Goal: Task Accomplishment & Management: Manage account settings

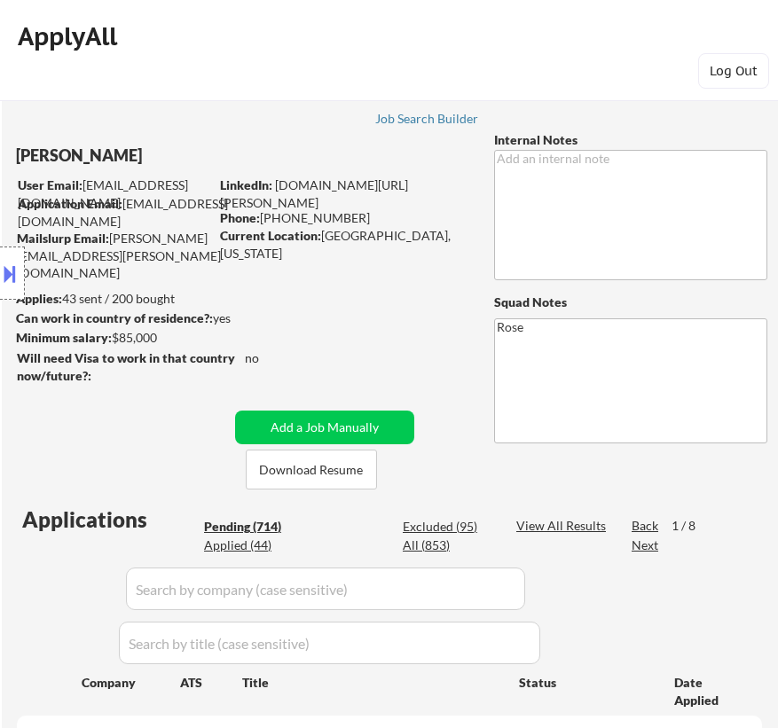
select select ""pending""
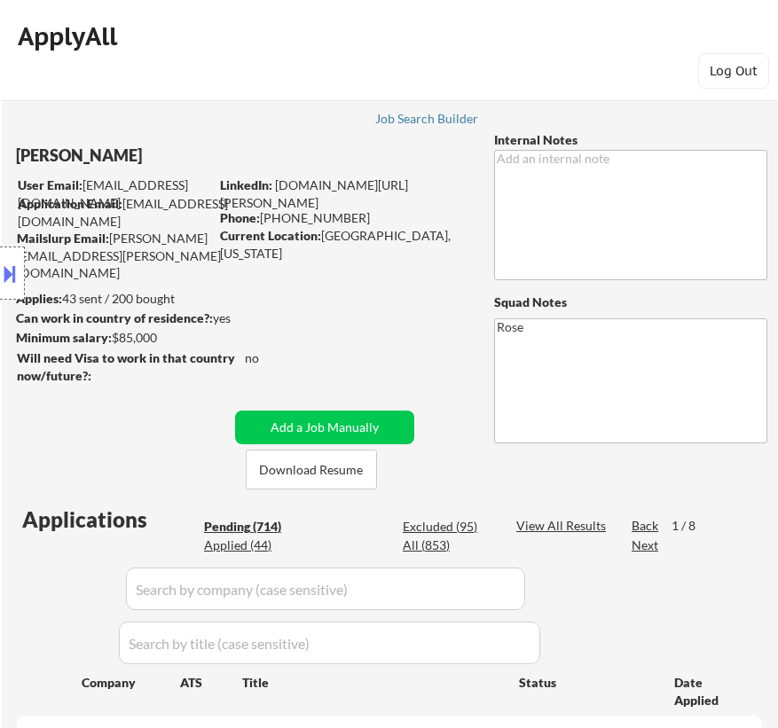
select select ""pending""
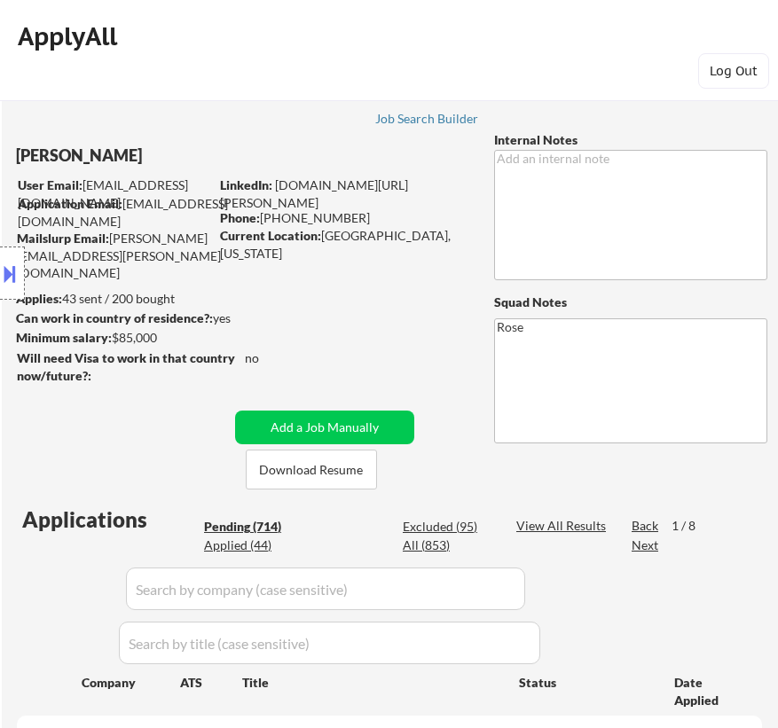
select select ""pending""
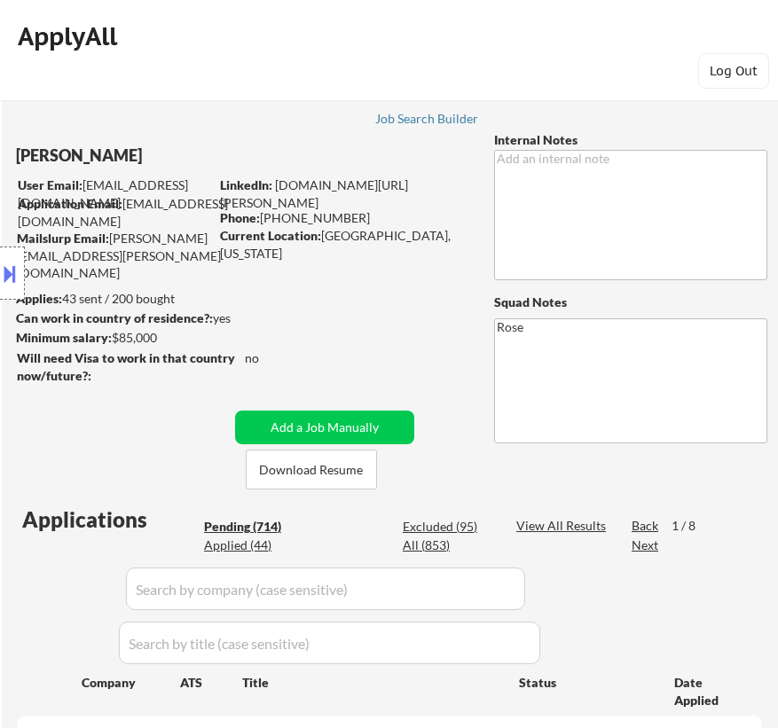
select select ""pending""
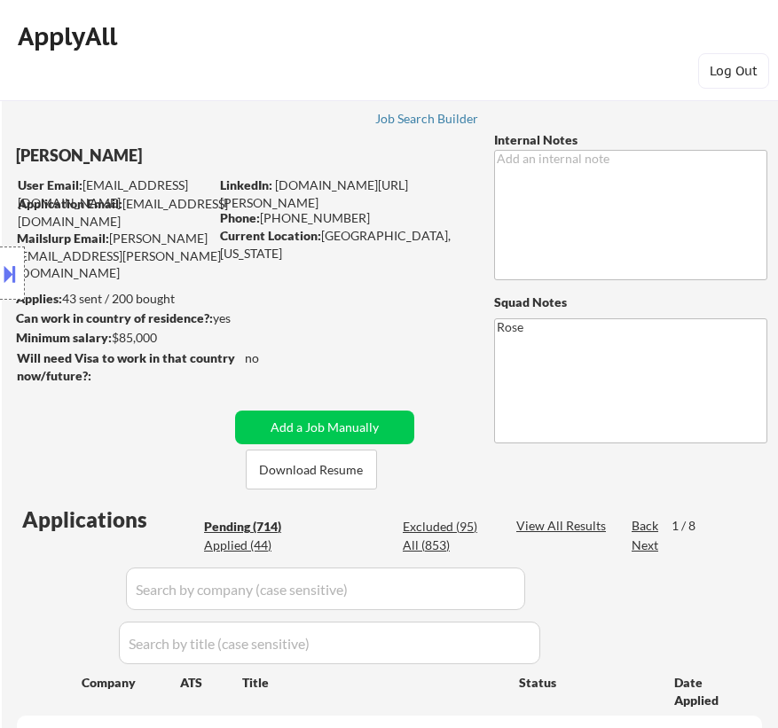
select select ""pending""
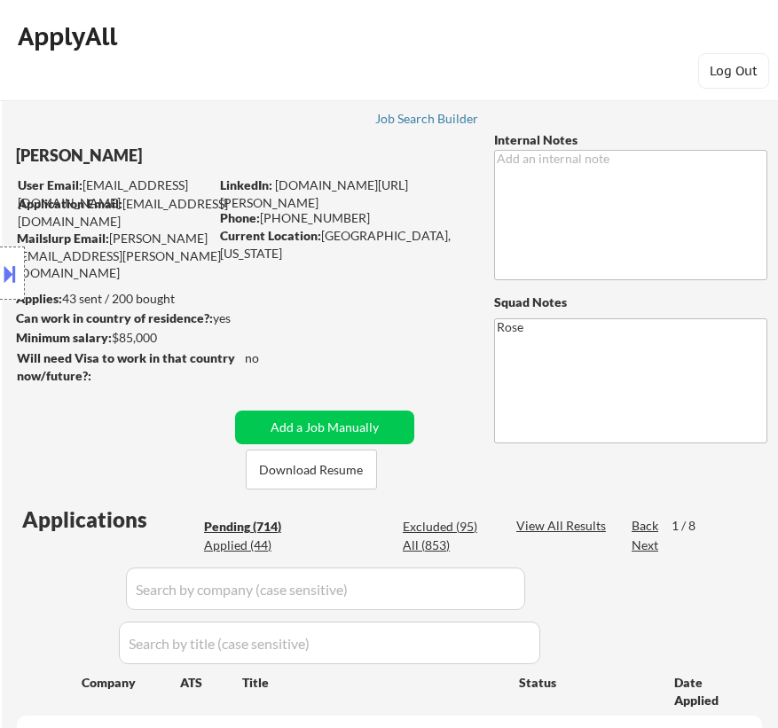
select select ""pending""
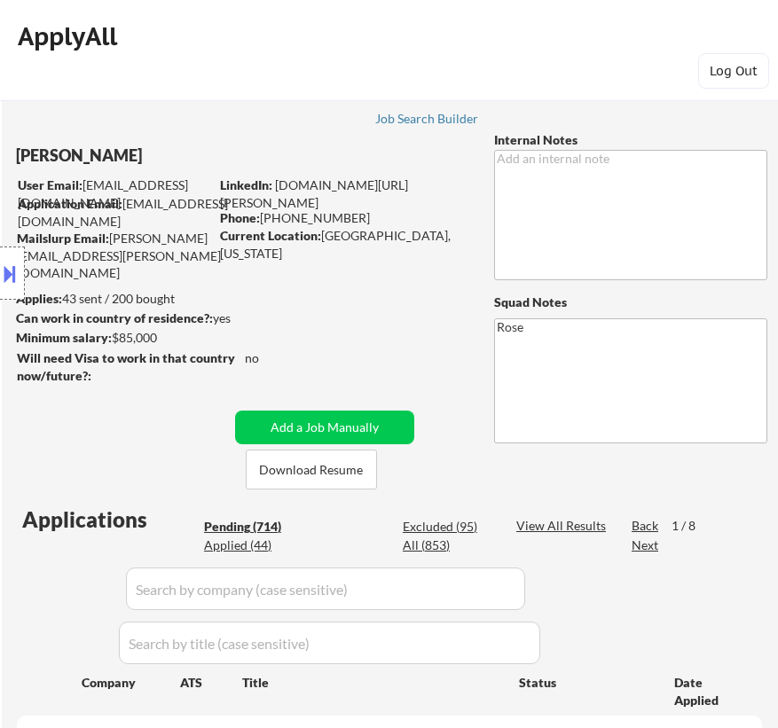
select select ""pending""
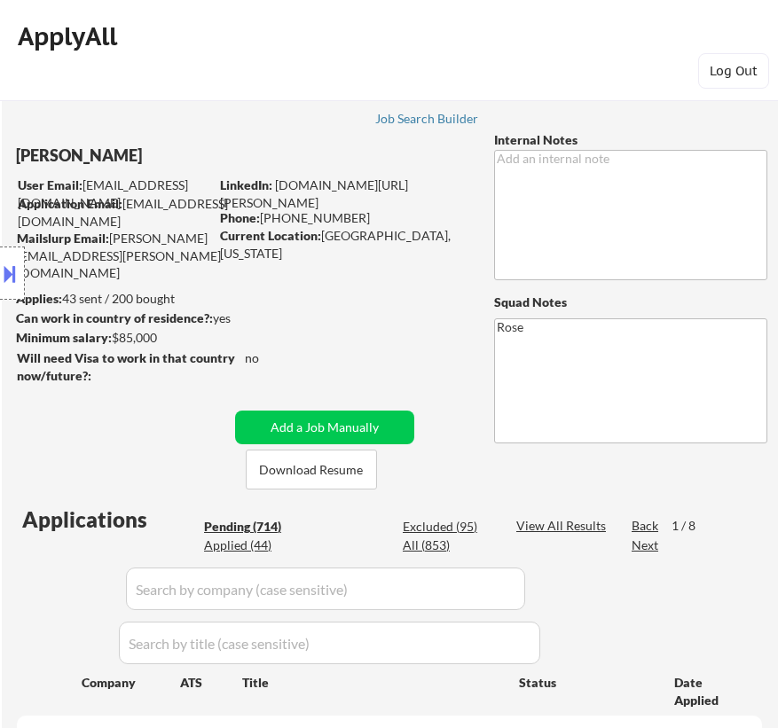
select select ""pending""
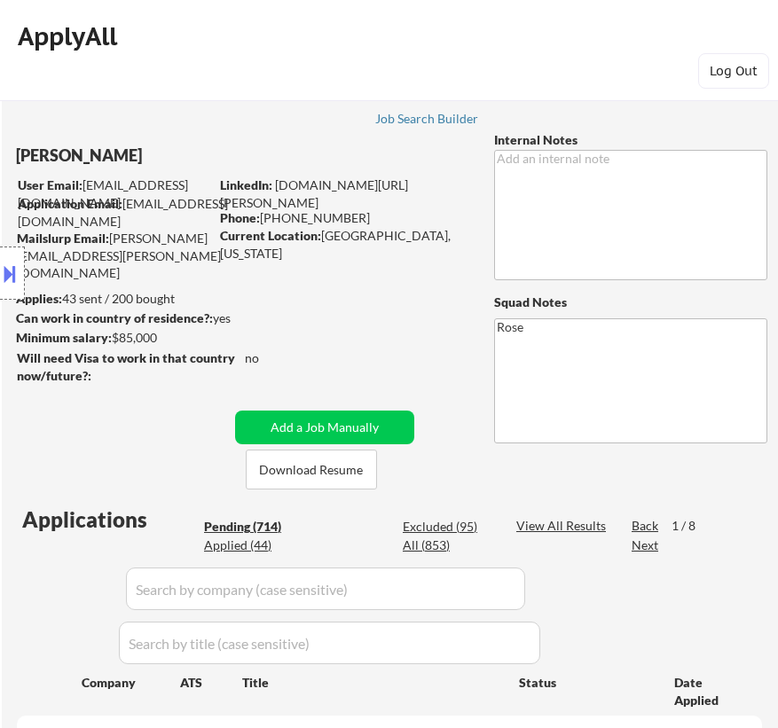
select select ""pending""
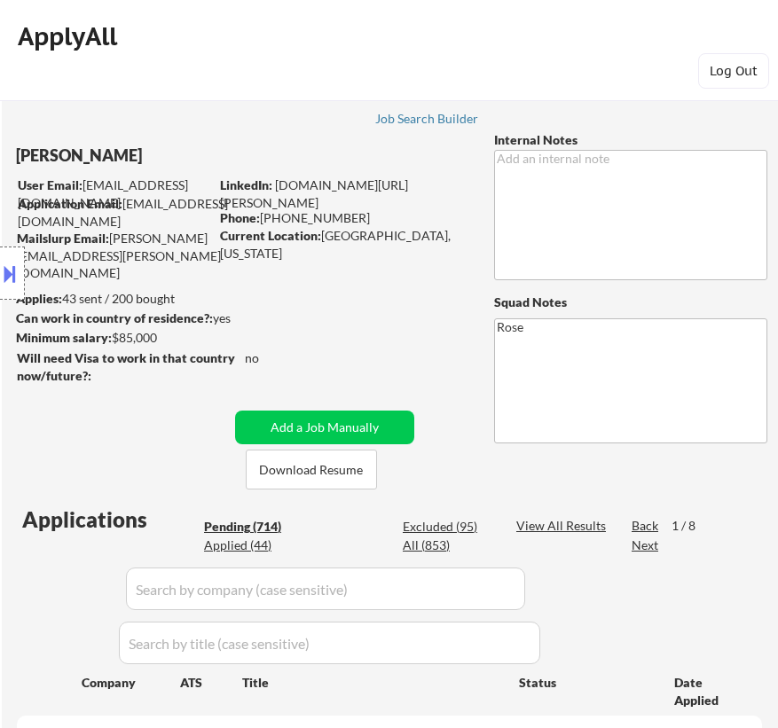
select select ""pending""
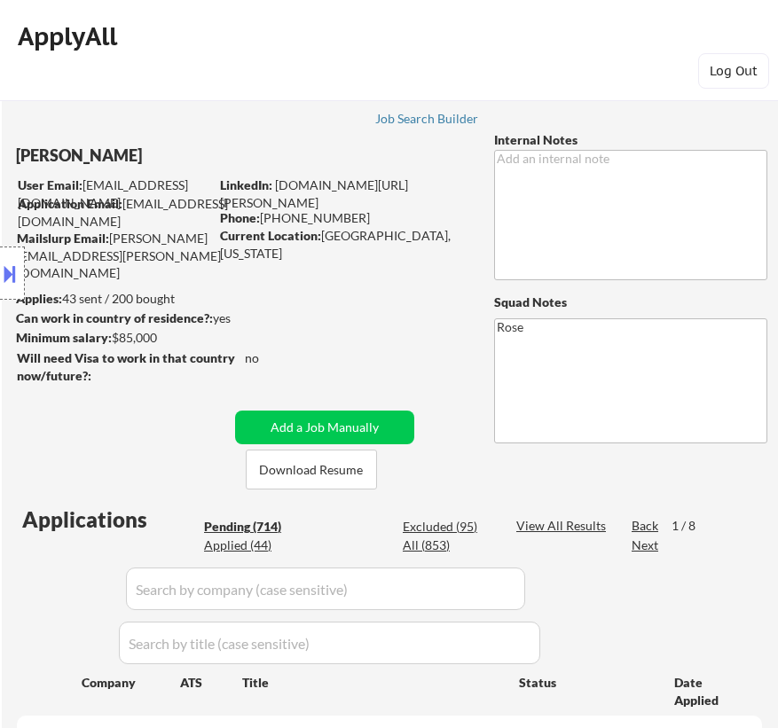
select select ""pending""
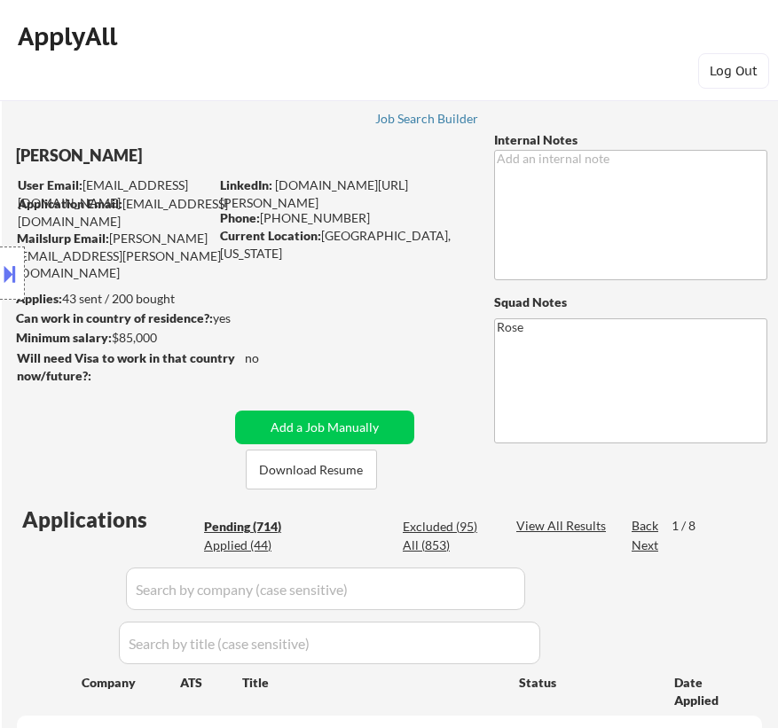
select select ""pending""
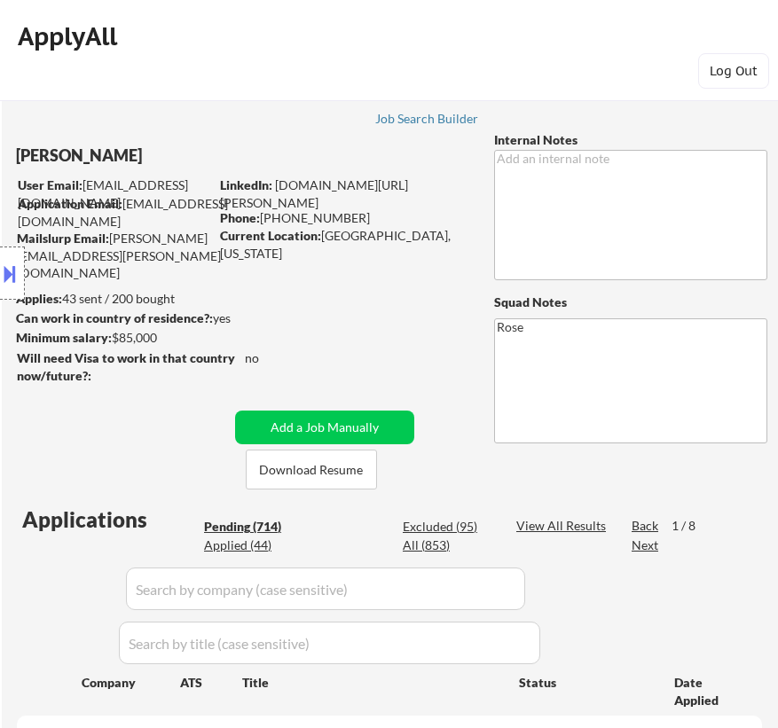
select select ""pending""
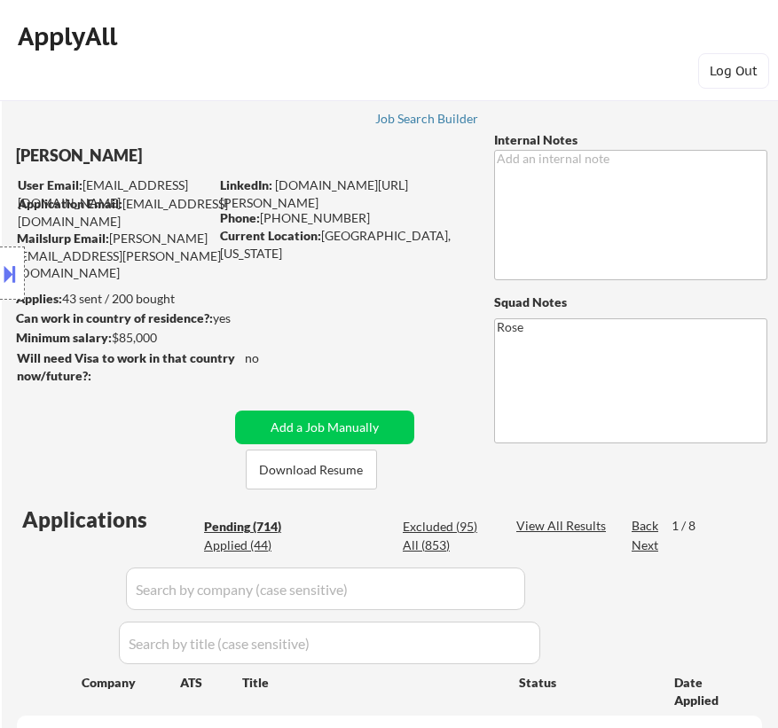
select select ""pending""
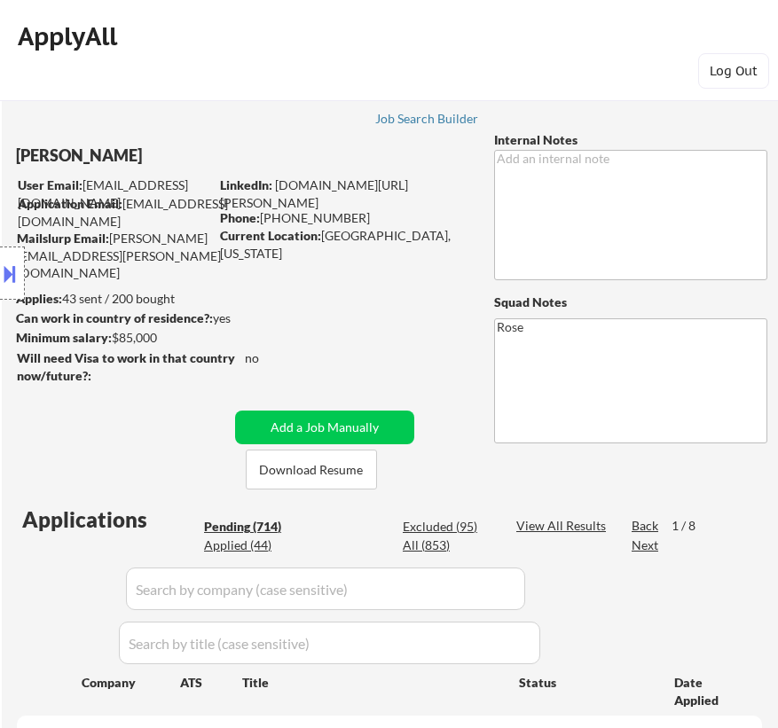
select select ""pending""
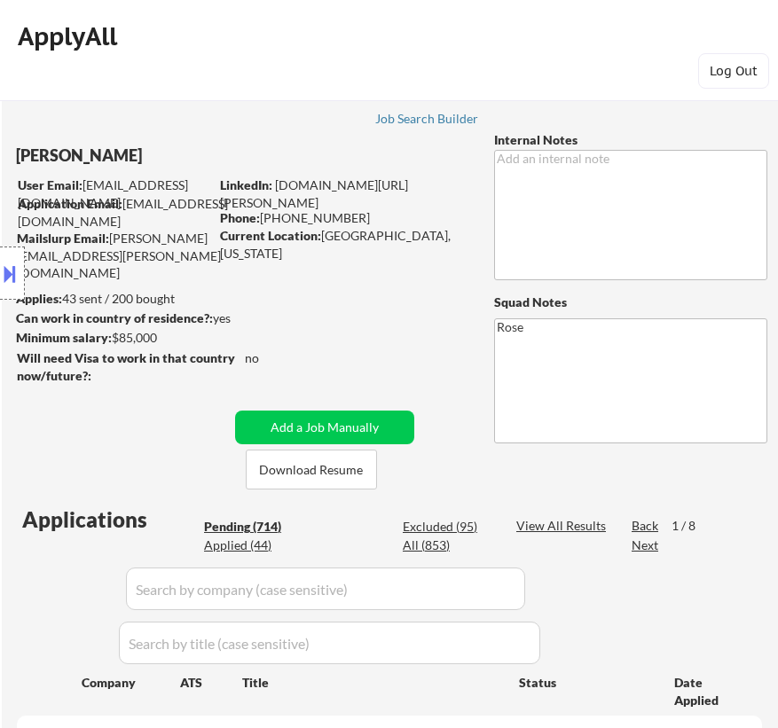
select select ""pending""
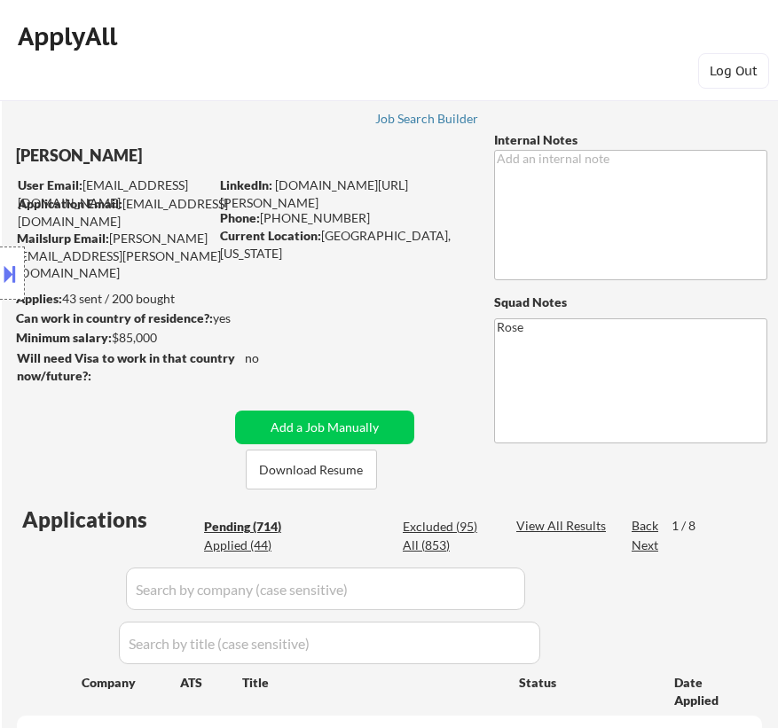
select select ""pending""
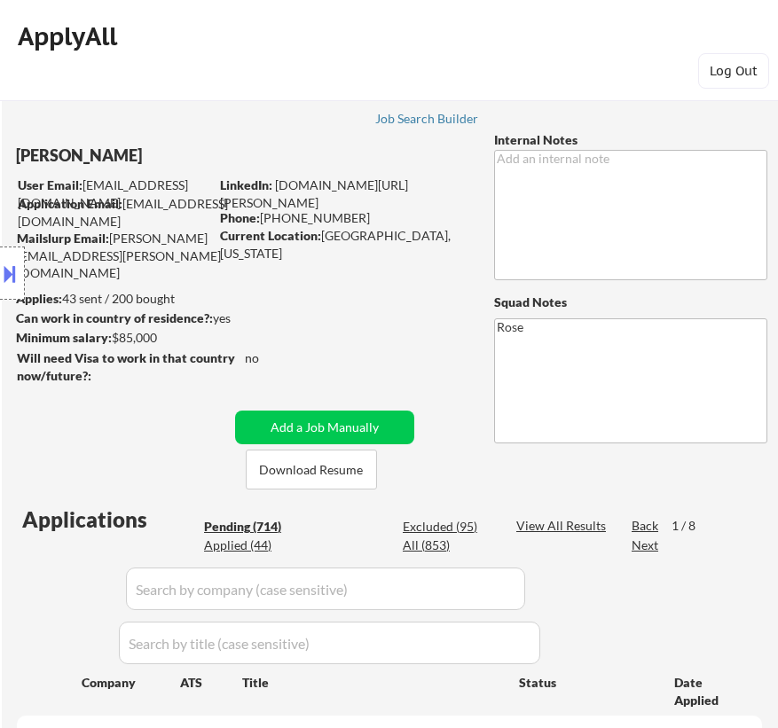
select select ""pending""
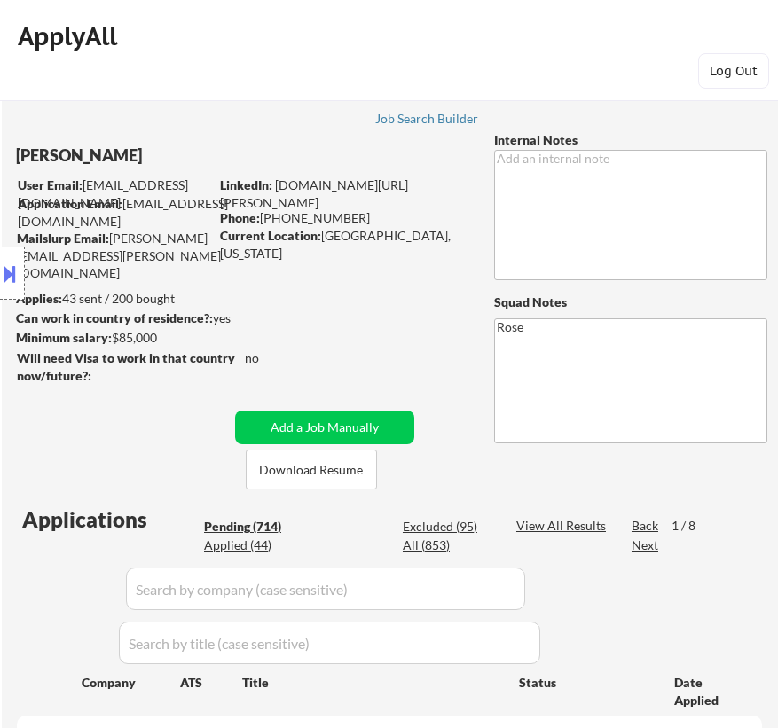
select select ""pending""
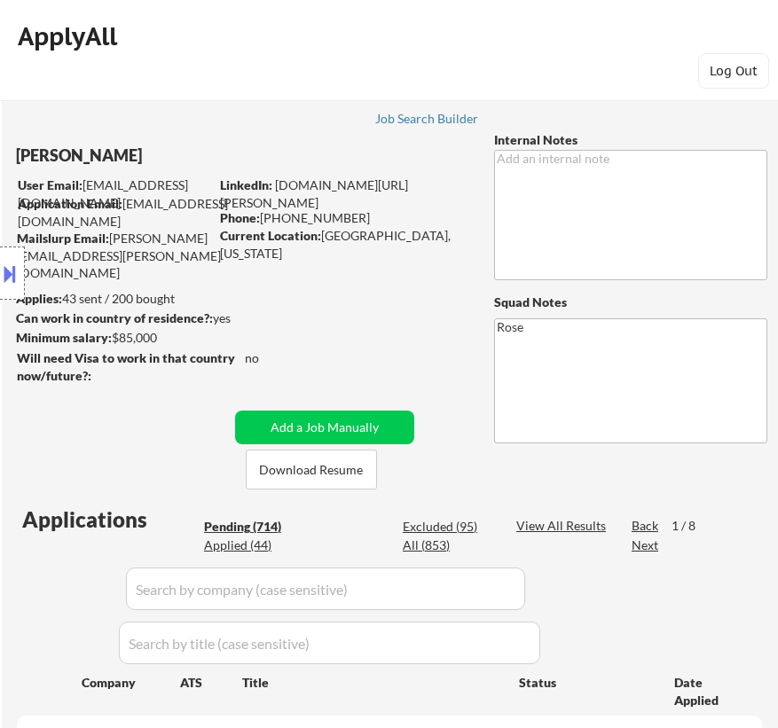
select select ""pending""
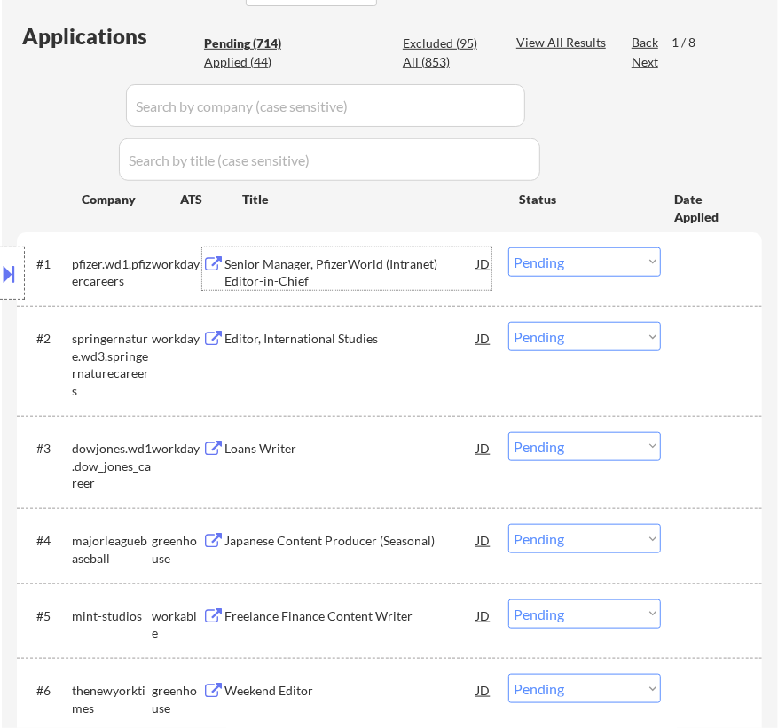
scroll to position [483, 0]
click at [536, 258] on select "Choose an option... Pending Applied Excluded (Questions) Excluded (Expired) Exc…" at bounding box center [584, 261] width 153 height 29
click at [508, 247] on select "Choose an option... Pending Applied Excluded (Questions) Excluded (Expired) Exc…" at bounding box center [584, 261] width 153 height 29
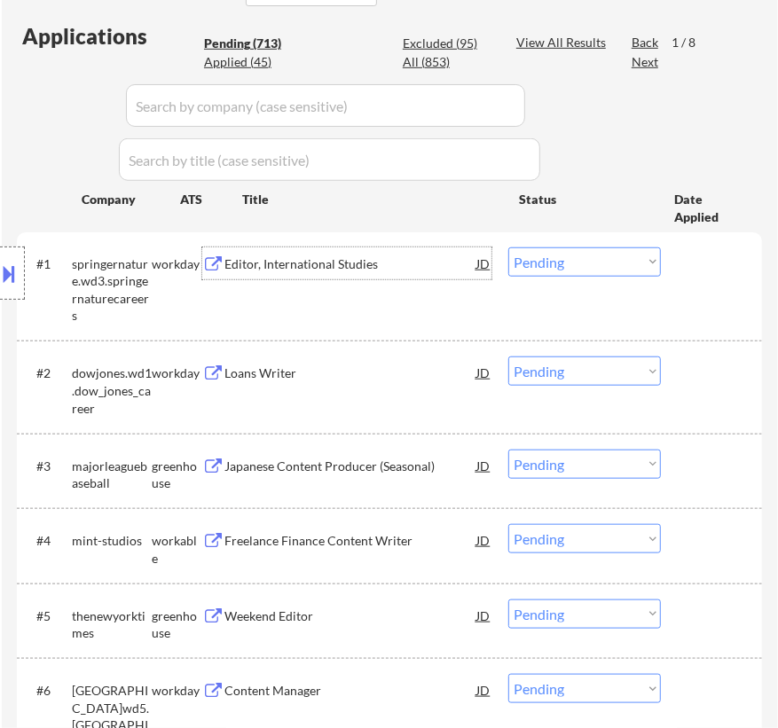
click at [365, 264] on div "Editor, International Studies" at bounding box center [350, 264] width 252 height 18
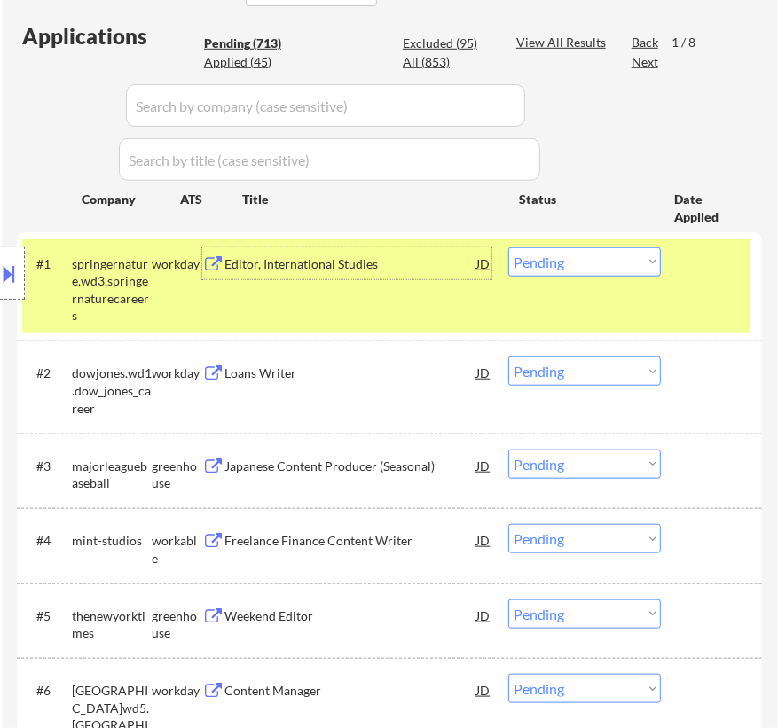
click at [613, 265] on select "Choose an option... Pending Applied Excluded (Questions) Excluded (Expired) Exc…" at bounding box center [584, 261] width 153 height 29
click at [508, 247] on select "Choose an option... Pending Applied Excluded (Questions) Excluded (Expired) Exc…" at bounding box center [584, 261] width 153 height 29
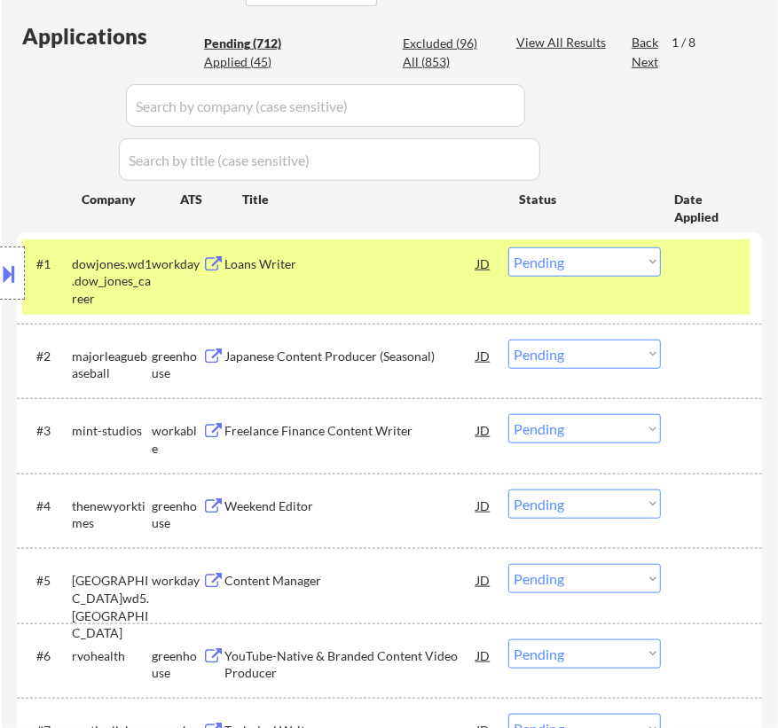
click at [431, 43] on div "Excluded (96)" at bounding box center [447, 44] width 89 height 18
click at [356, 108] on input "input" at bounding box center [325, 105] width 399 height 43
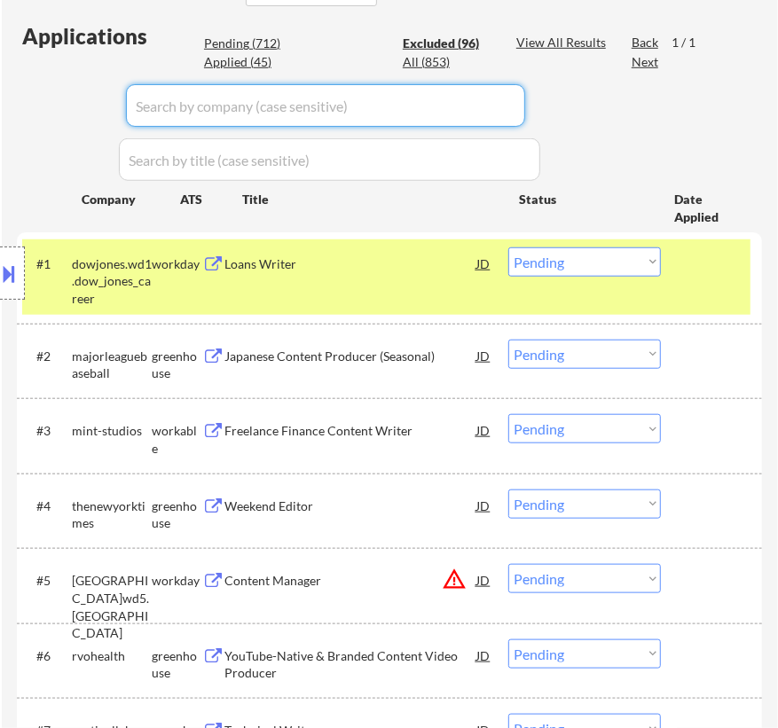
select select ""excluded__location_""
select select ""excluded__expired_""
select select ""excluded__bad_match_""
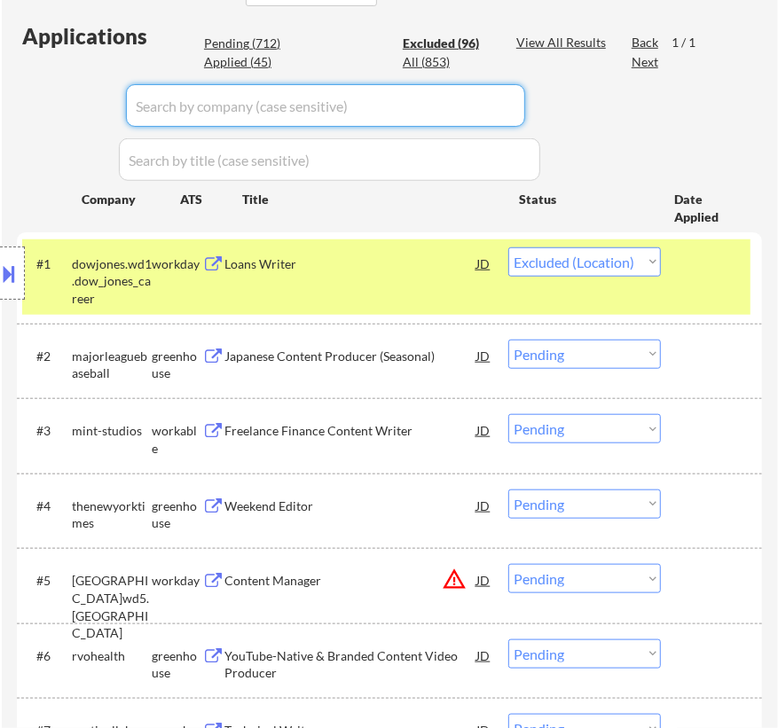
select select ""excluded__location_""
select select ""excluded""
select select ""excluded__expired_""
select select ""excluded__bad_match_""
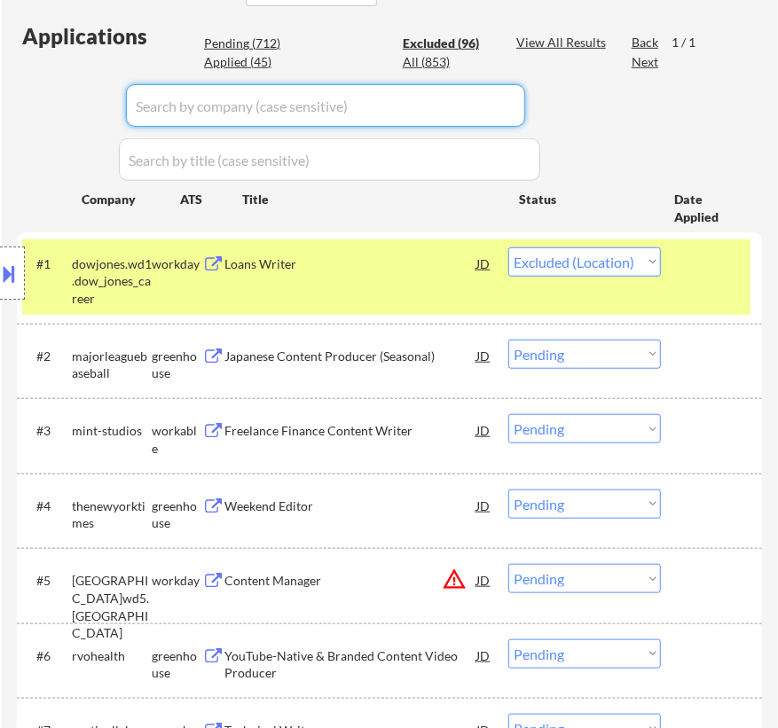
select select ""excluded""
select select ""excluded__location_""
select select ""excluded""
select select ""excluded__expired_""
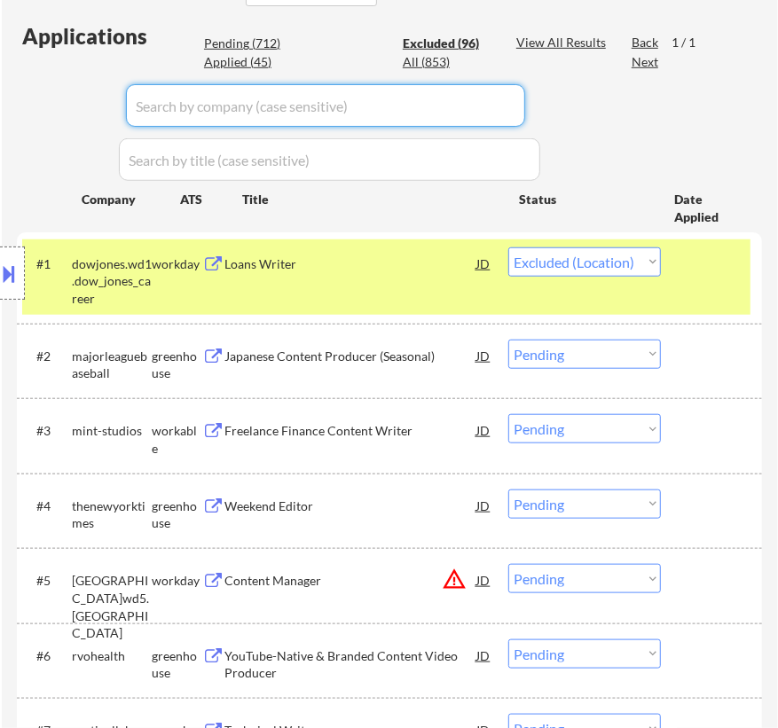
select select ""excluded__salary_""
select select ""excluded__bad_match_""
select select ""excluded""
select select ""excluded__bad_match_""
select select ""excluded__expired_""
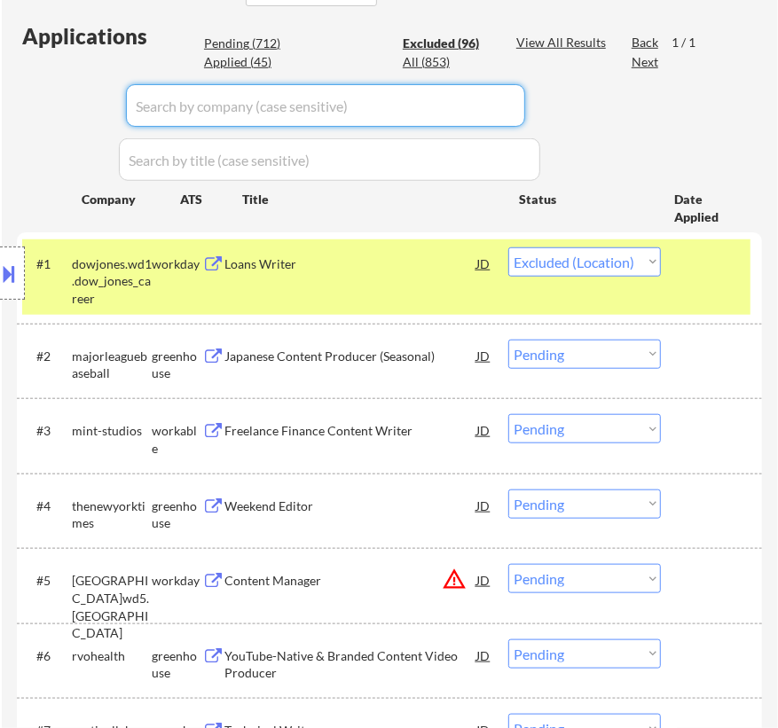
select select ""excluded__location_""
select select ""excluded__bad_match_""
select select ""excluded__expired_""
select select ""excluded__location_""
select select ""excluded""
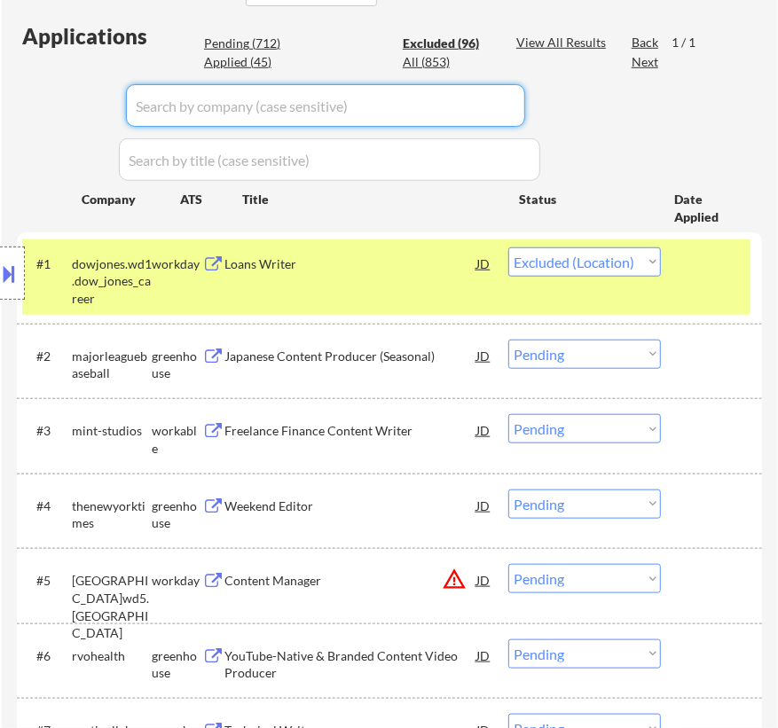
select select ""excluded""
select select ""excluded__expired_""
select select ""excluded__bad_match_""
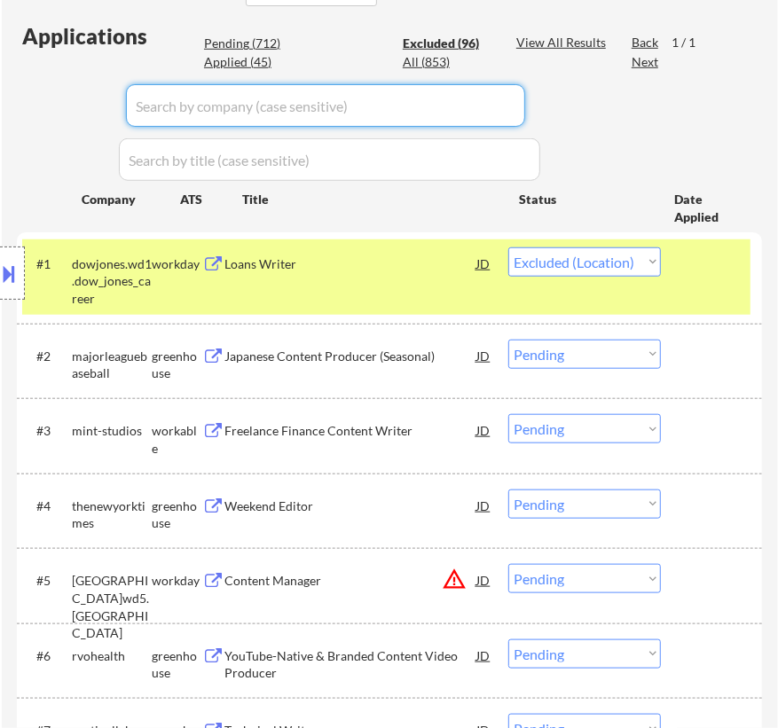
select select ""excluded__bad_match_""
select select ""excluded__salary_""
select select ""excluded__location_""
select select ""excluded__expired_""
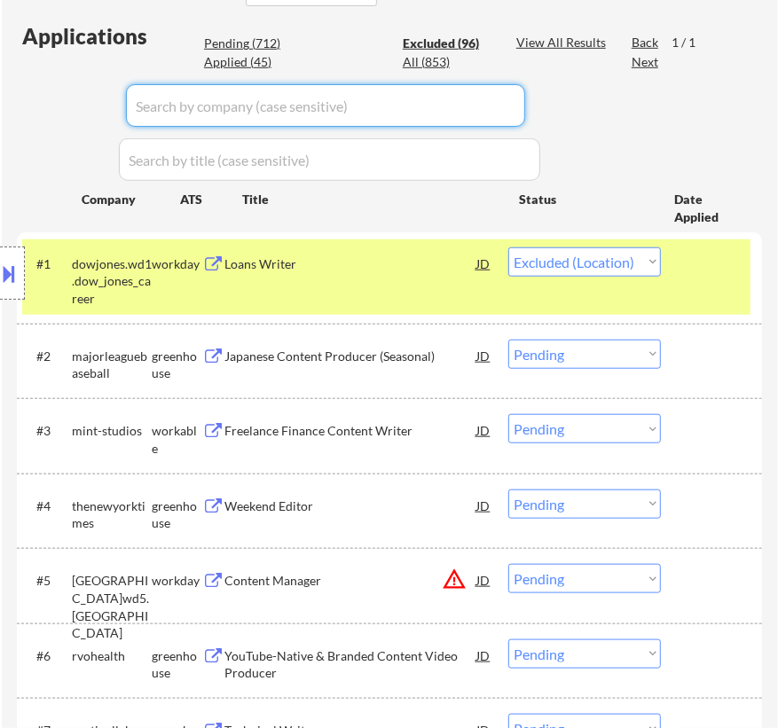
select select ""excluded__expired_""
select select ""excluded__bad_match_""
select select ""excluded__salary_""
select select ""excluded__expired_""
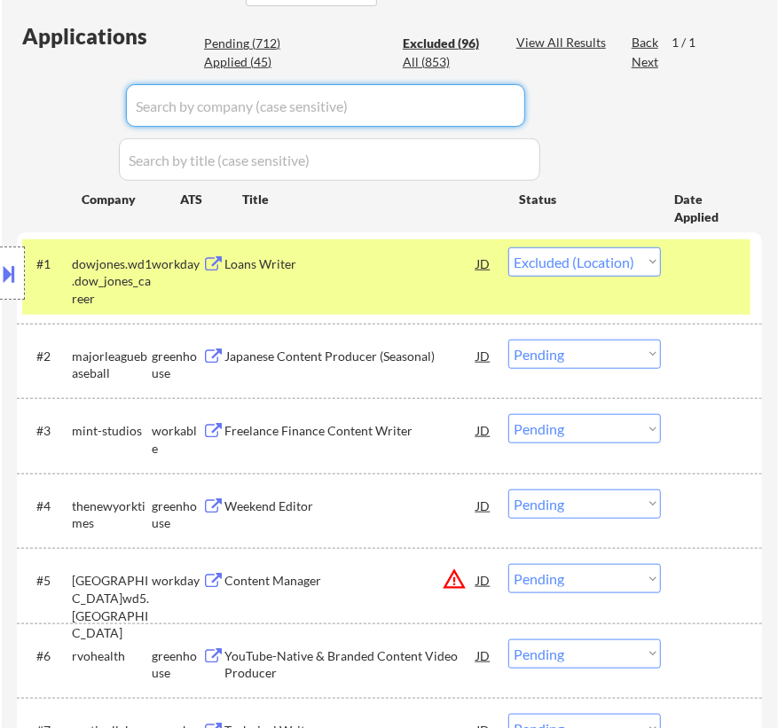
select select ""excluded__bad_match_""
select select ""excluded__salary_""
select select ""excluded__bad_match_""
select select ""excluded__salary_""
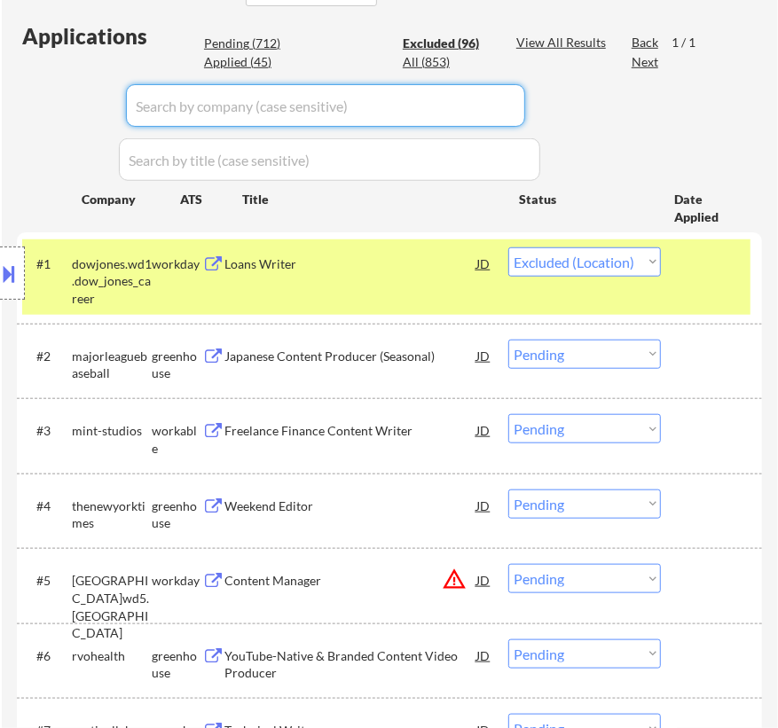
select select ""excluded__expired_""
select select ""excluded__bad_match_""
select select ""excluded__location_""
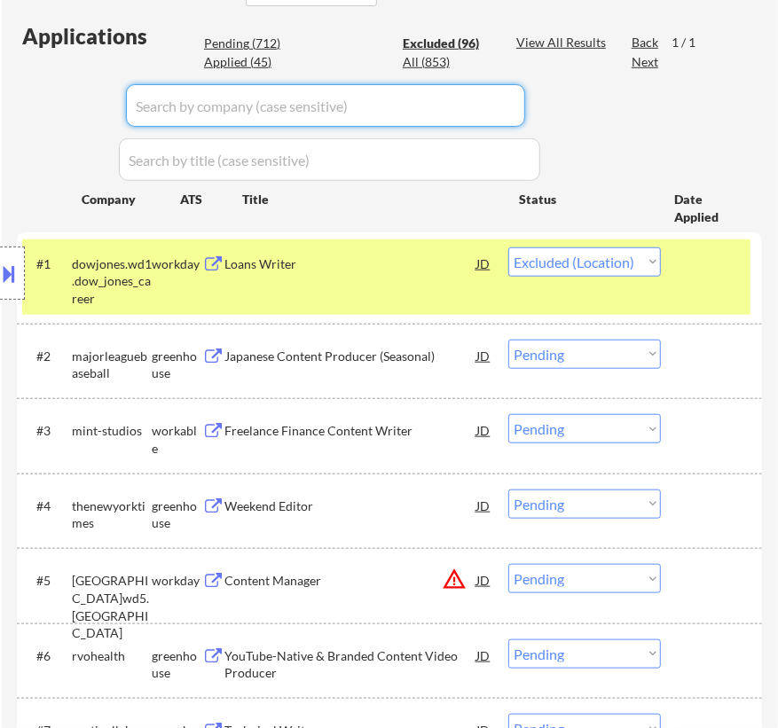
select select ""excluded__expired_""
select select ""excluded""
select select ""excluded__expired_""
select select ""excluded""
select select ""excluded__expired_""
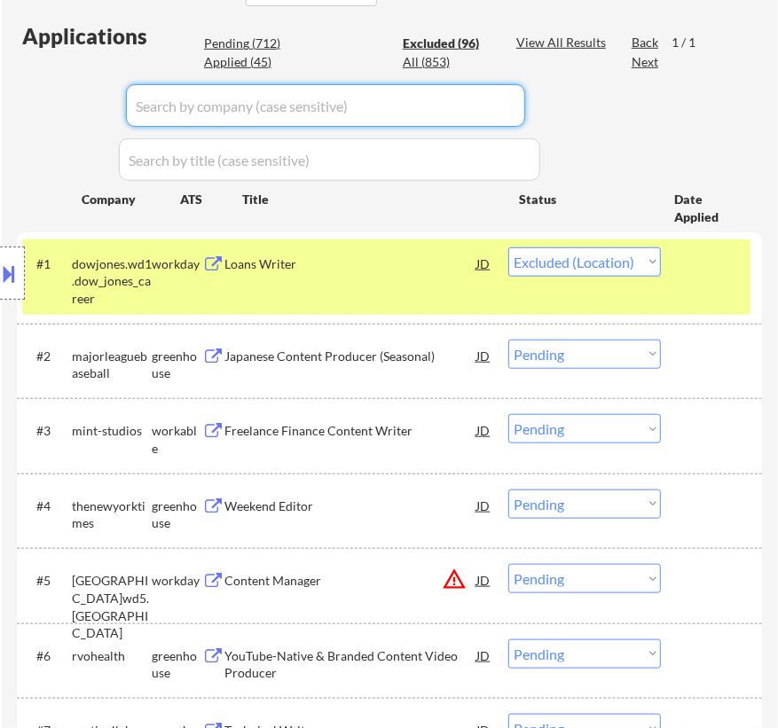
select select ""excluded__location_""
select select ""excluded""
select select ""excluded__expired_""
select select ""excluded__bad_match_""
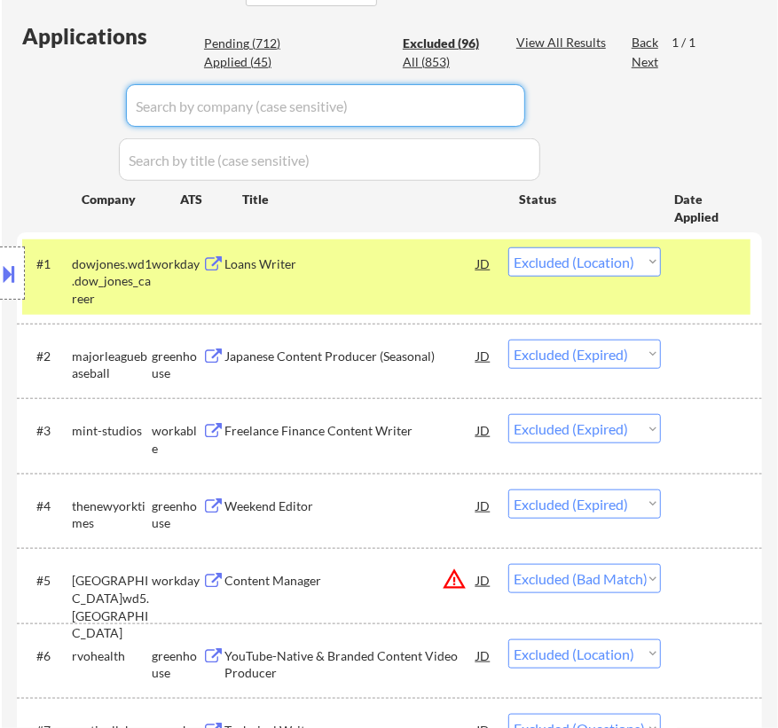
select select ""excluded__bad_match_""
select select ""excluded__salary_""
select select ""excluded__expired_""
select select ""excluded__salary_""
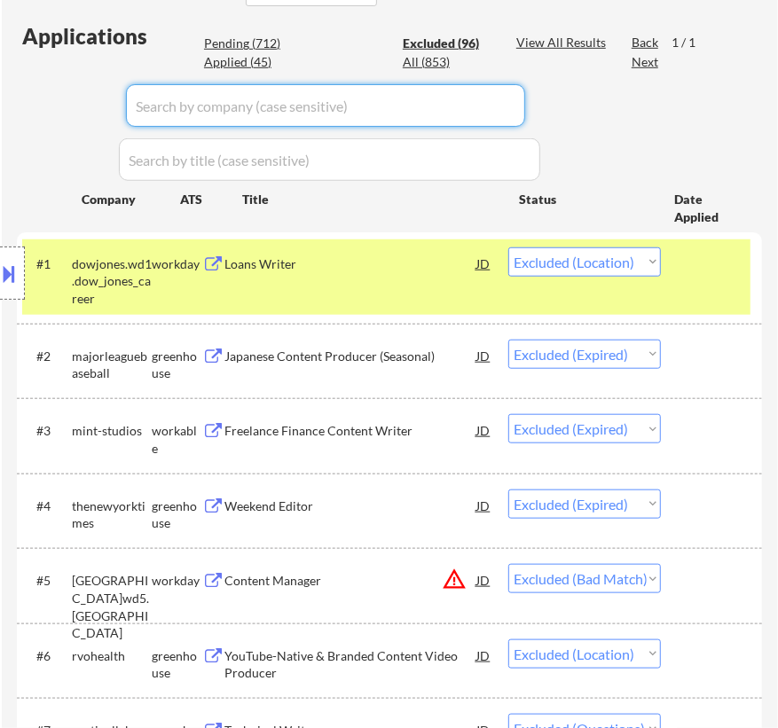
select select ""excluded""
select select ""excluded__bad_match_""
select select ""excluded__expired_""
select select ""excluded__bad_match_""
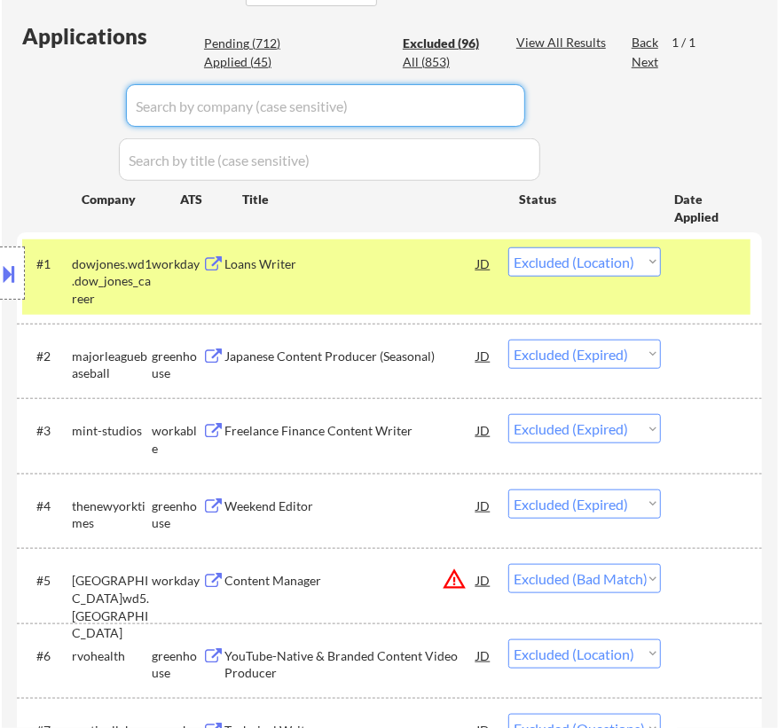
select select ""excluded__expired_""
select select ""excluded""
select select ""excluded__bad_match_""
select select ""excluded""
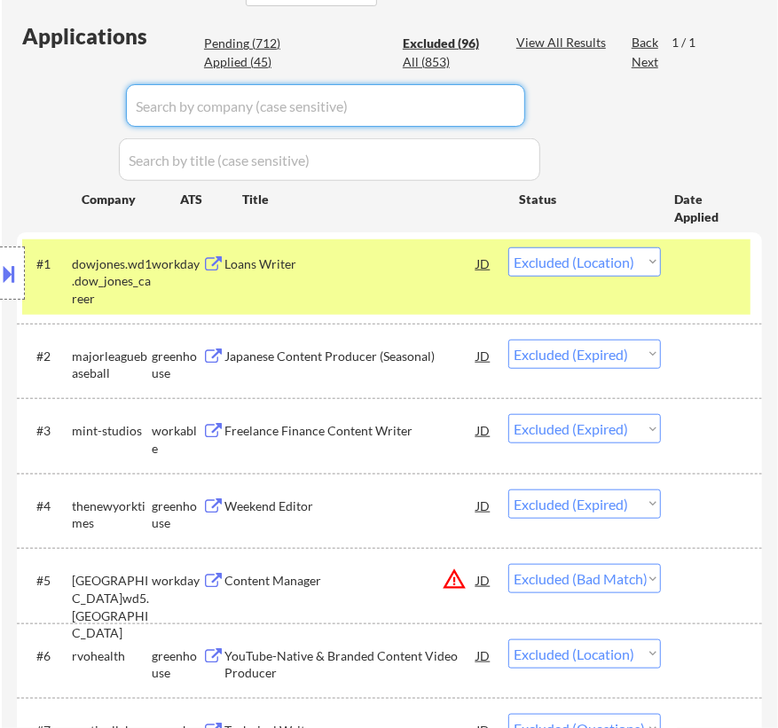
select select ""excluded__expired_""
select select ""excluded""
select select ""excluded__salary_""
select select ""excluded__expired_""
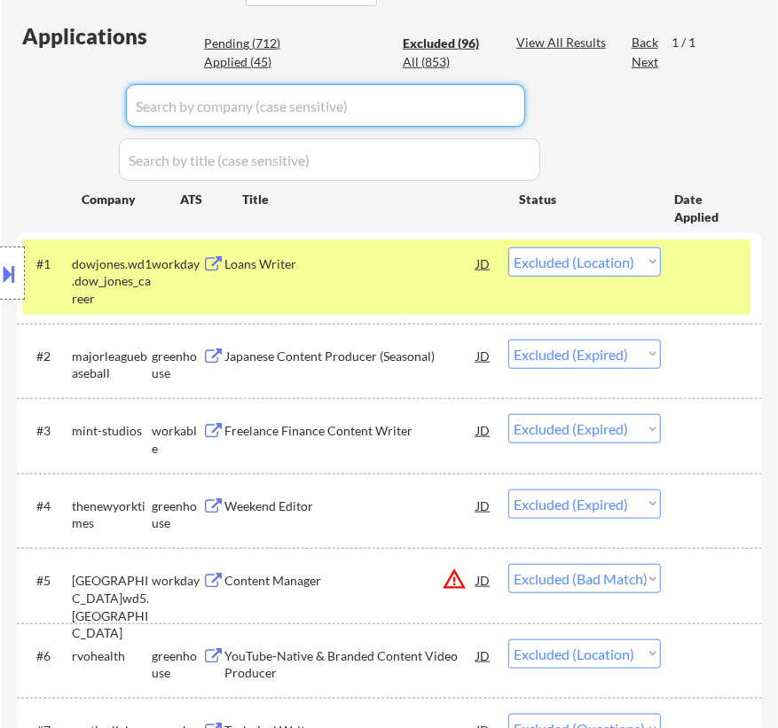
select select ""excluded__expired_""
select select ""excluded__bad_match_""
select select ""excluded""
select select ""excluded__bad_match_""
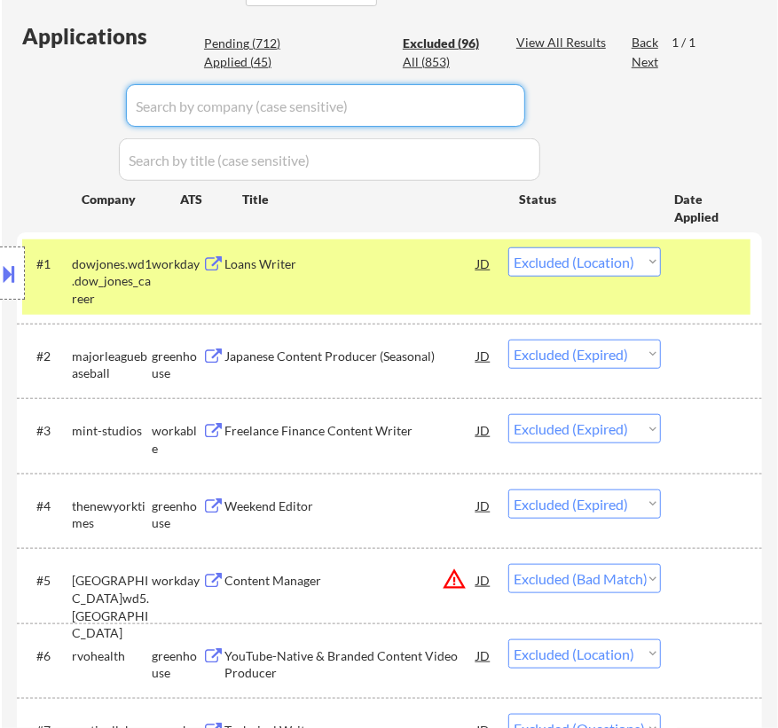
select select ""excluded__expired_""
select select ""excluded__salary_""
select select ""excluded__other_""
select select ""excluded""
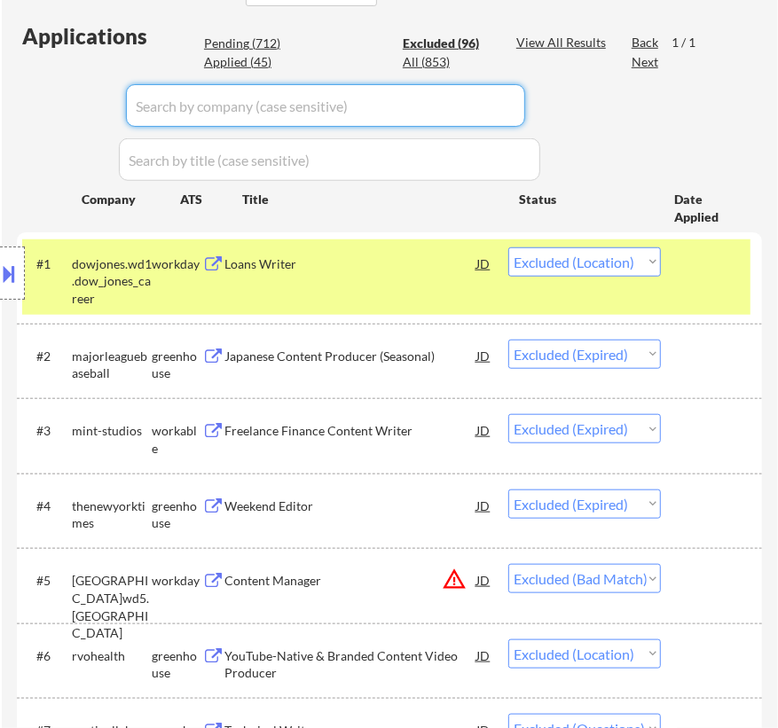
select select ""excluded__bad_match_""
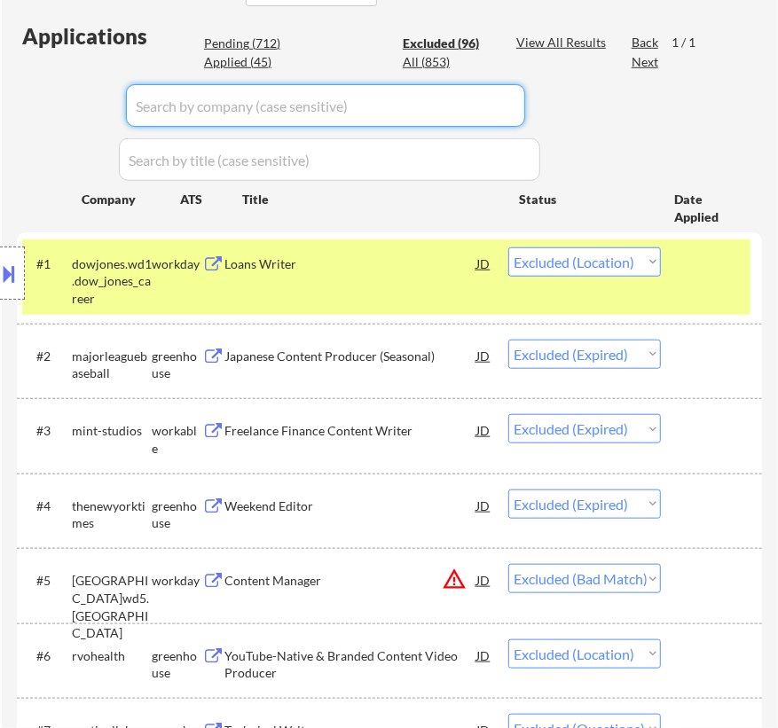
select select ""excluded__location_""
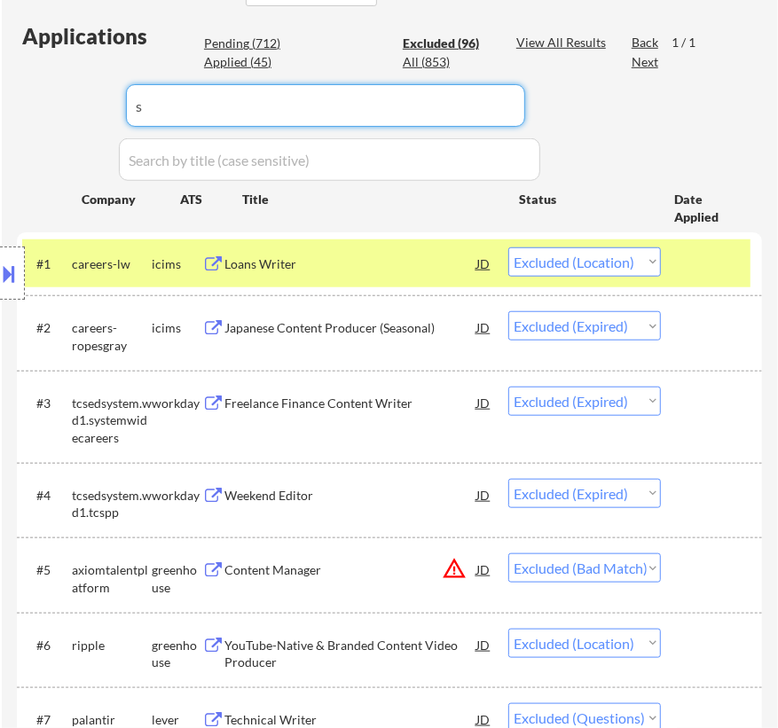
type input "sr"
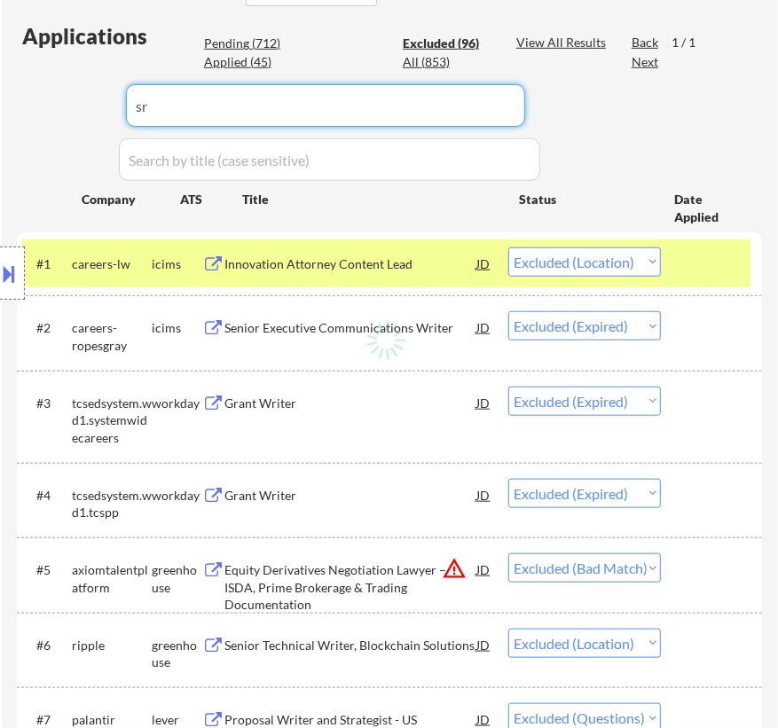
select select ""excluded__expired_""
select select ""excluded__bad_match_""
select select ""excluded__expired_""
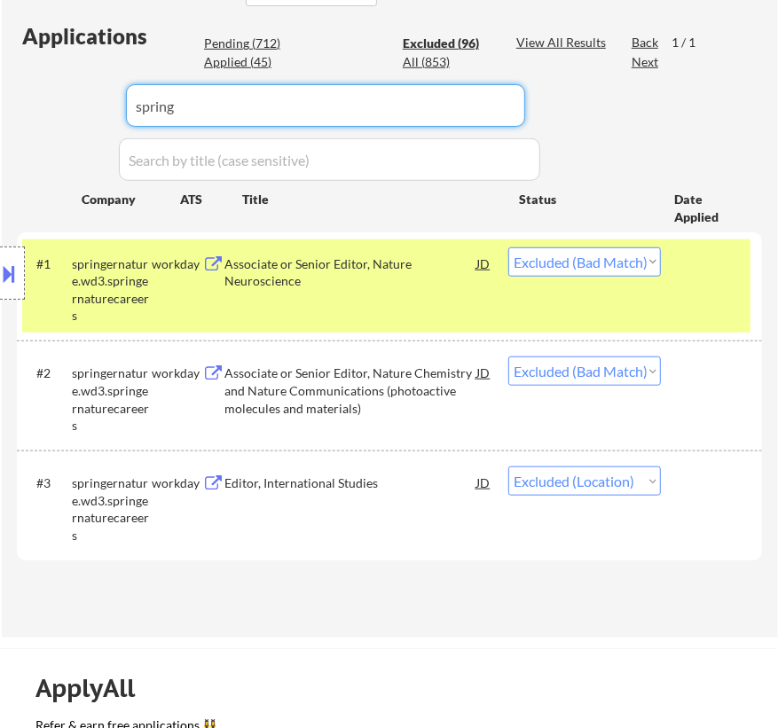
click at [642, 479] on select "Choose an option... Pending Applied Excluded (Questions) Excluded (Expired) Exc…" at bounding box center [584, 481] width 153 height 29
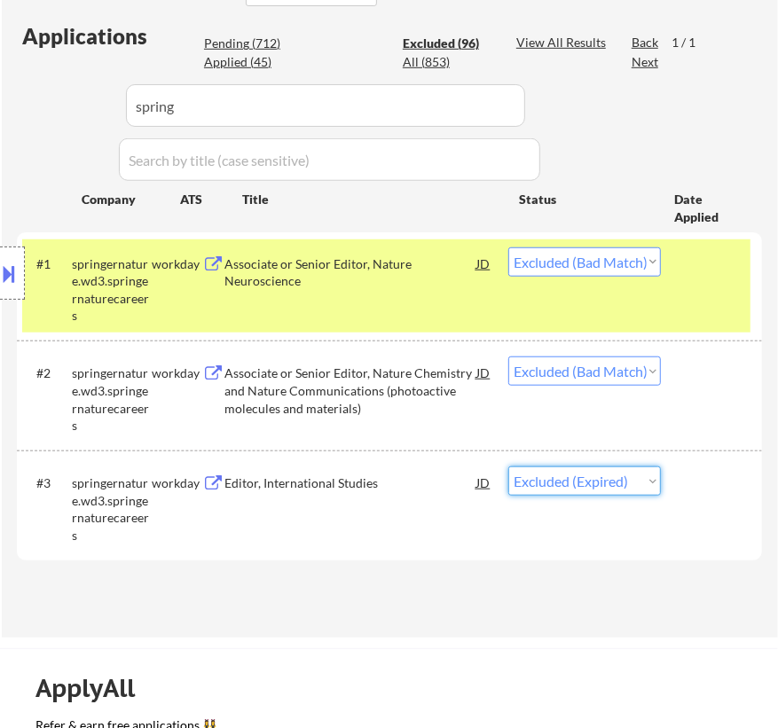
click at [508, 467] on select "Choose an option... Pending Applied Excluded (Questions) Excluded (Expired) Exc…" at bounding box center [584, 481] width 153 height 29
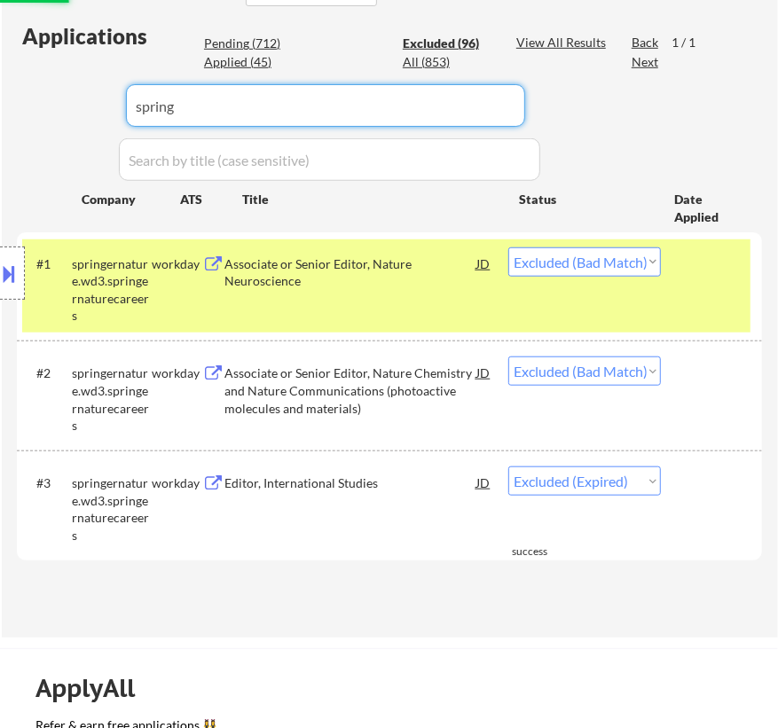
drag, startPoint x: 410, startPoint y: 105, endPoint x: 114, endPoint y: 116, distance: 296.5
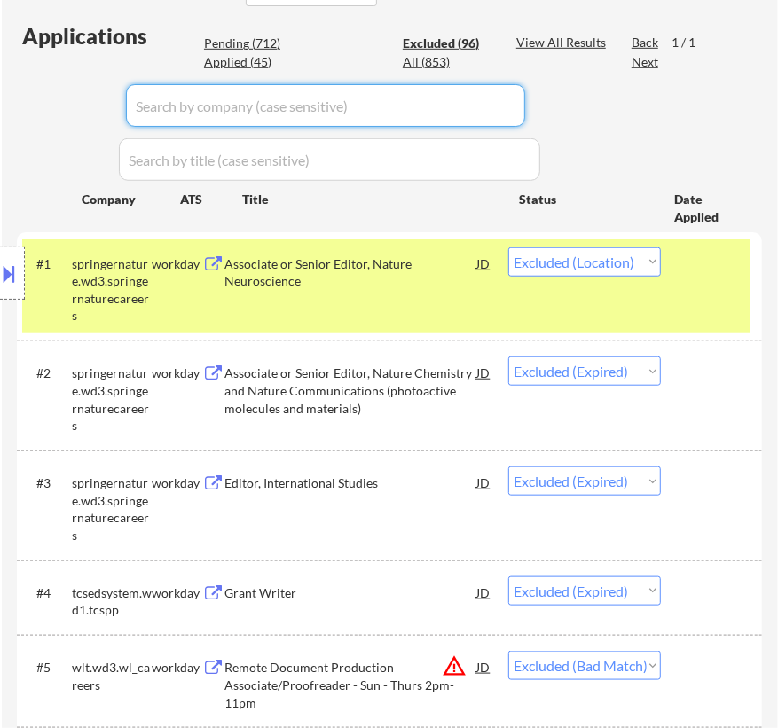
click at [217, 49] on div "Pending (712)" at bounding box center [248, 44] width 89 height 18
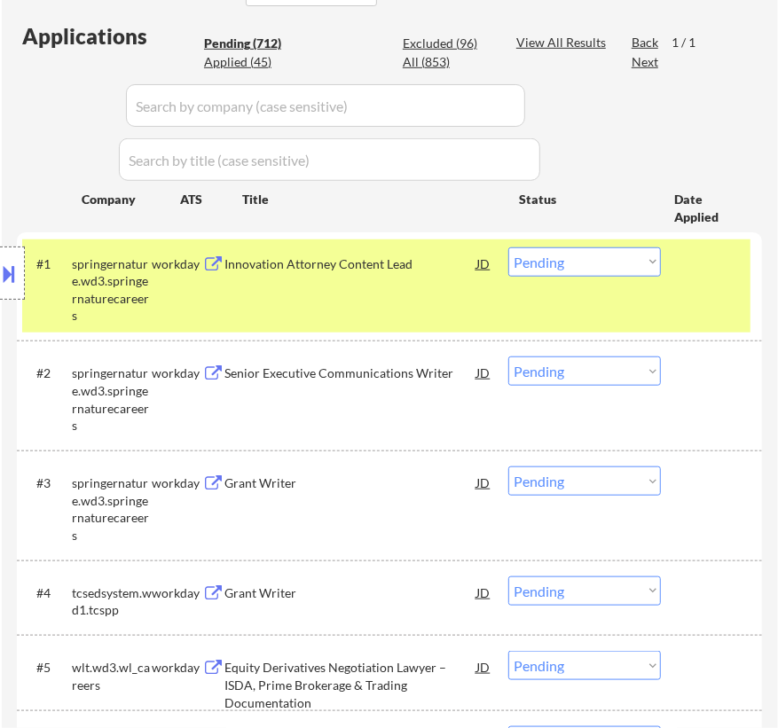
click at [224, 43] on div "Pending (712)" at bounding box center [248, 44] width 89 height 18
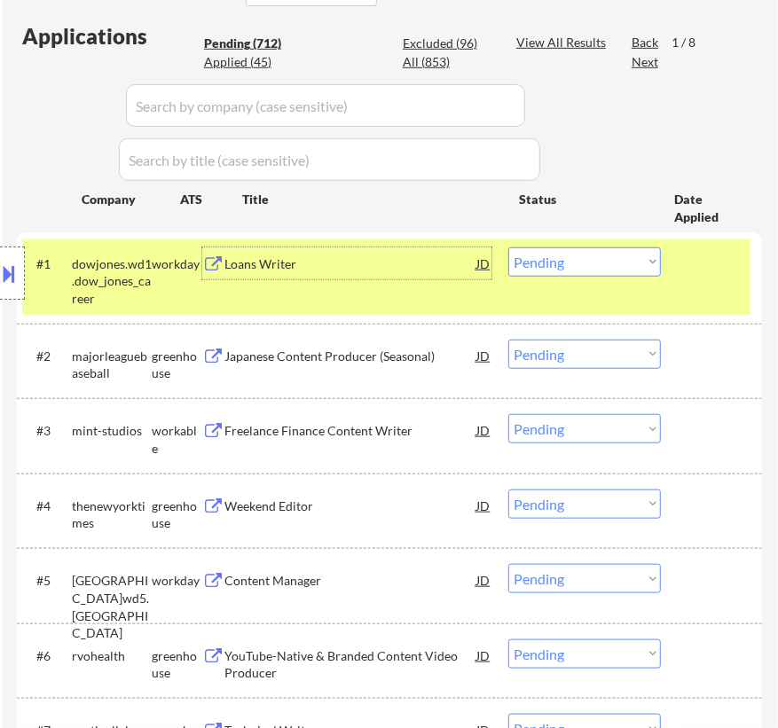
click at [442, 256] on div "Loans Writer" at bounding box center [350, 264] width 252 height 18
